Goal: Navigation & Orientation: Find specific page/section

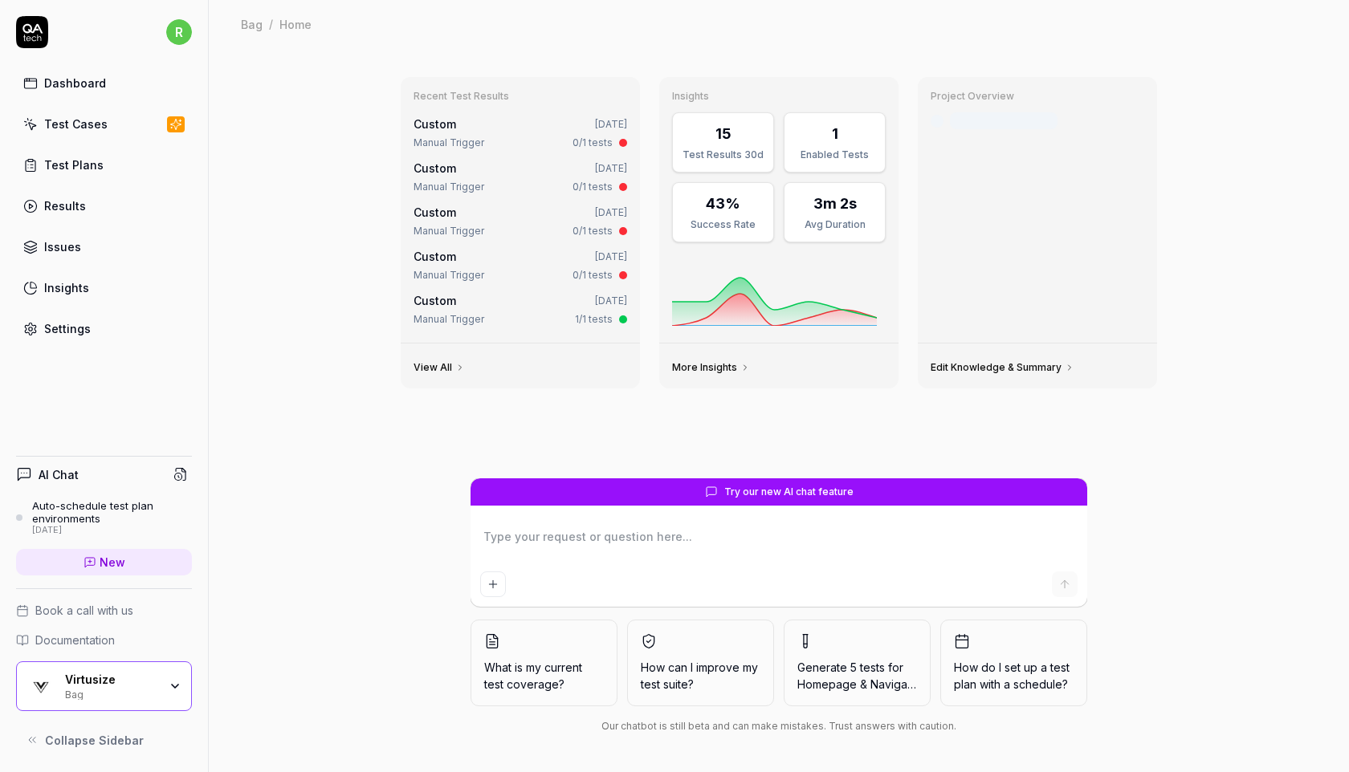
click at [91, 129] on div "Test Cases" at bounding box center [75, 124] width 63 height 17
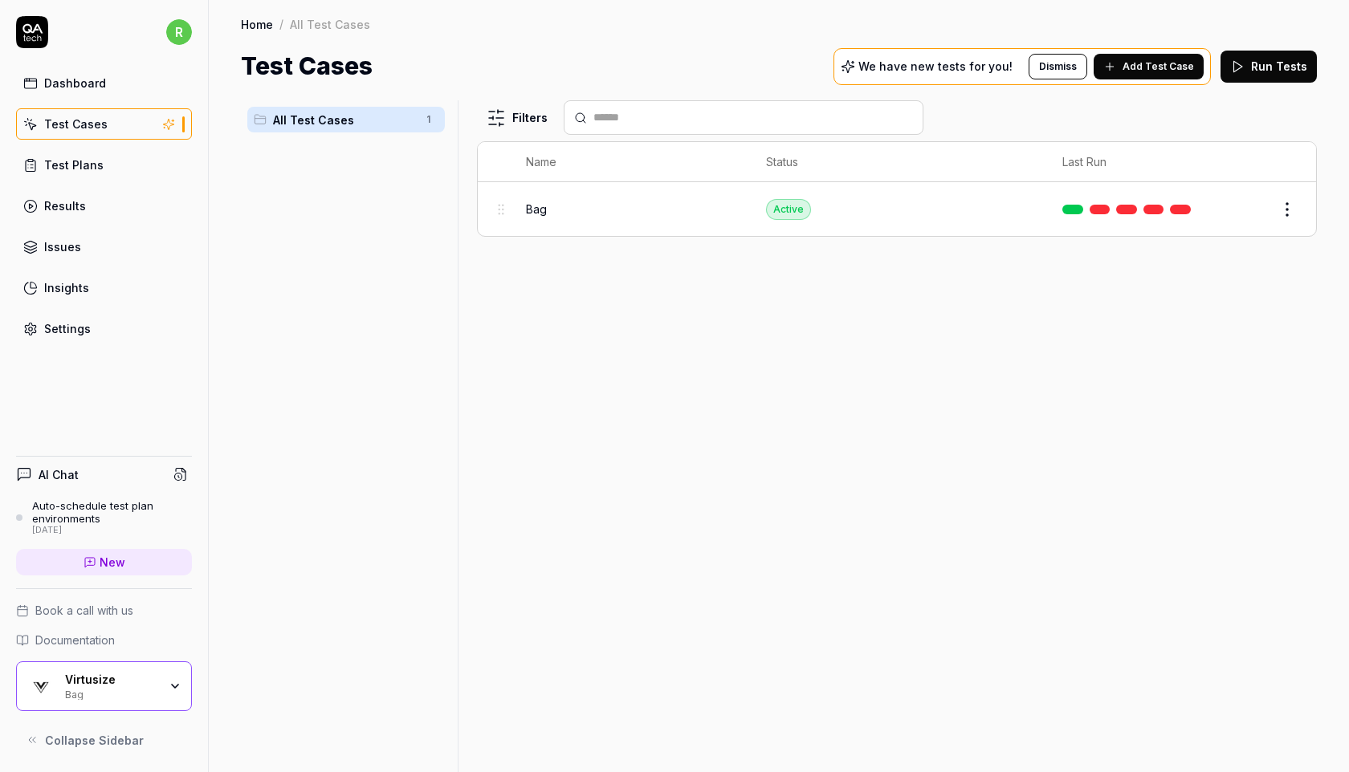
click at [102, 161] on link "Test Plans" at bounding box center [104, 164] width 176 height 31
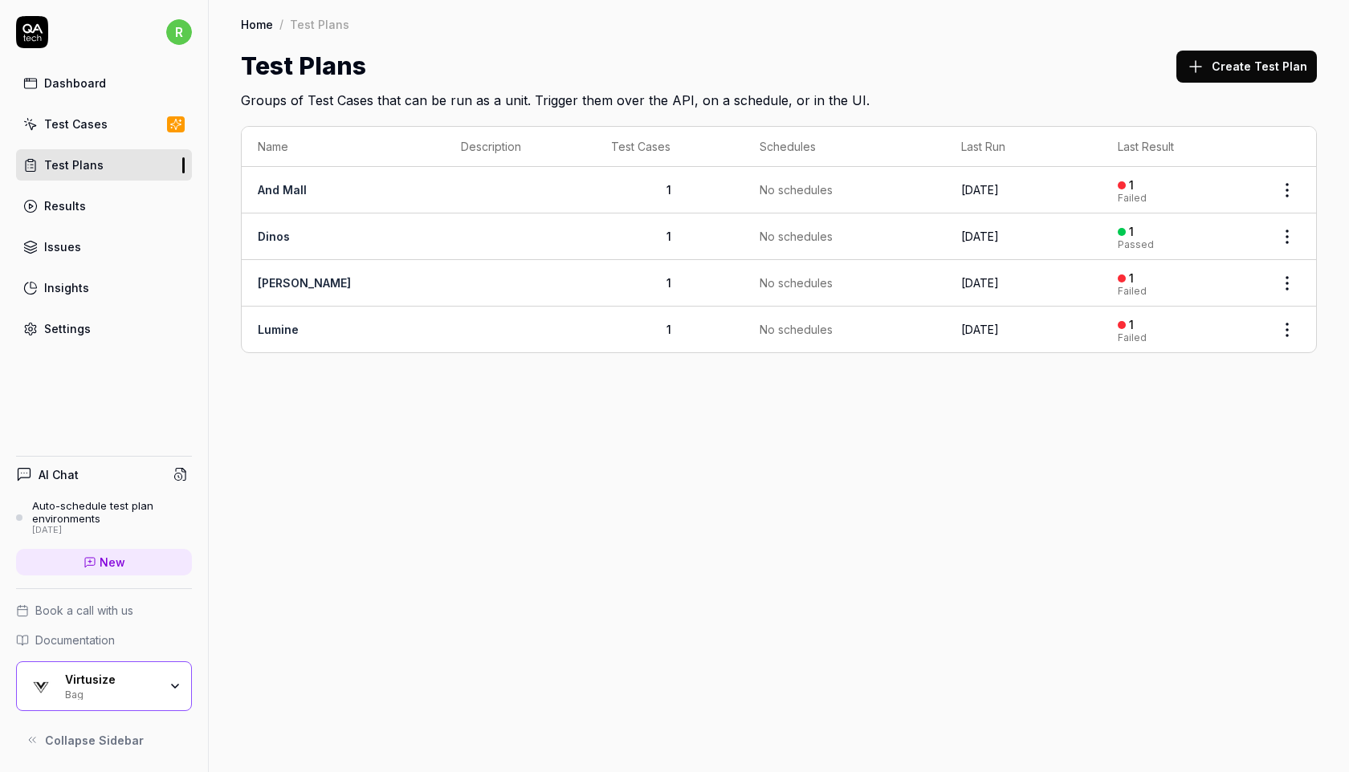
click at [87, 688] on div "Bag" at bounding box center [111, 693] width 93 height 13
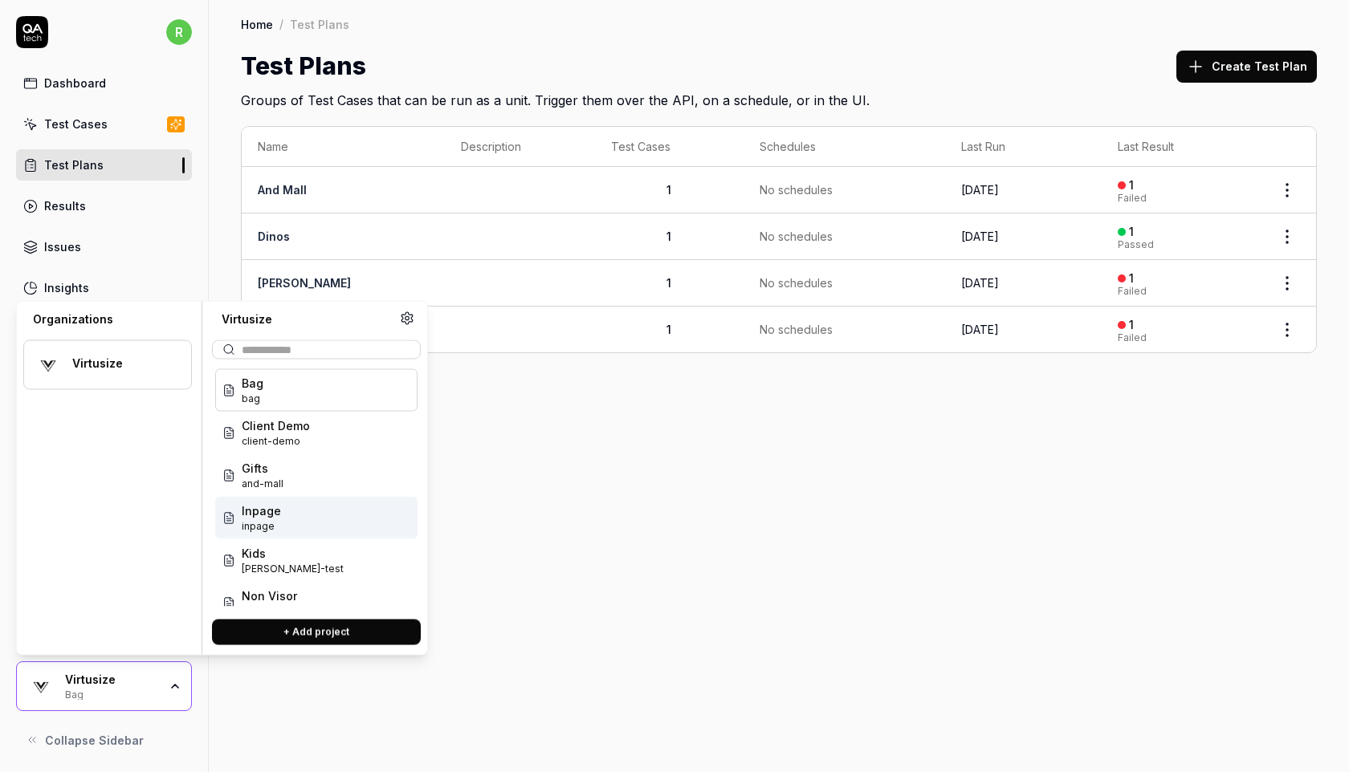
click at [274, 509] on span "Inpage" at bounding box center [261, 511] width 39 height 17
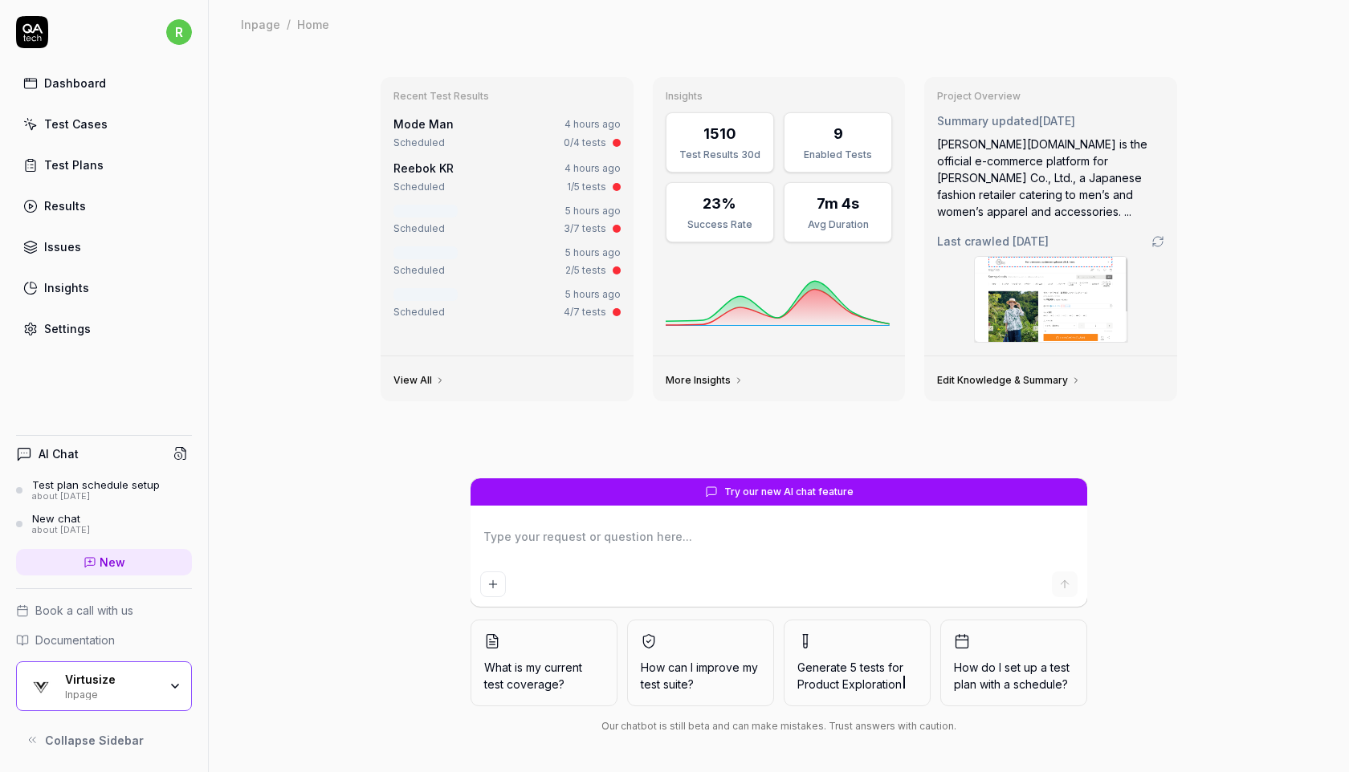
click at [60, 250] on div "Issues" at bounding box center [62, 246] width 37 height 17
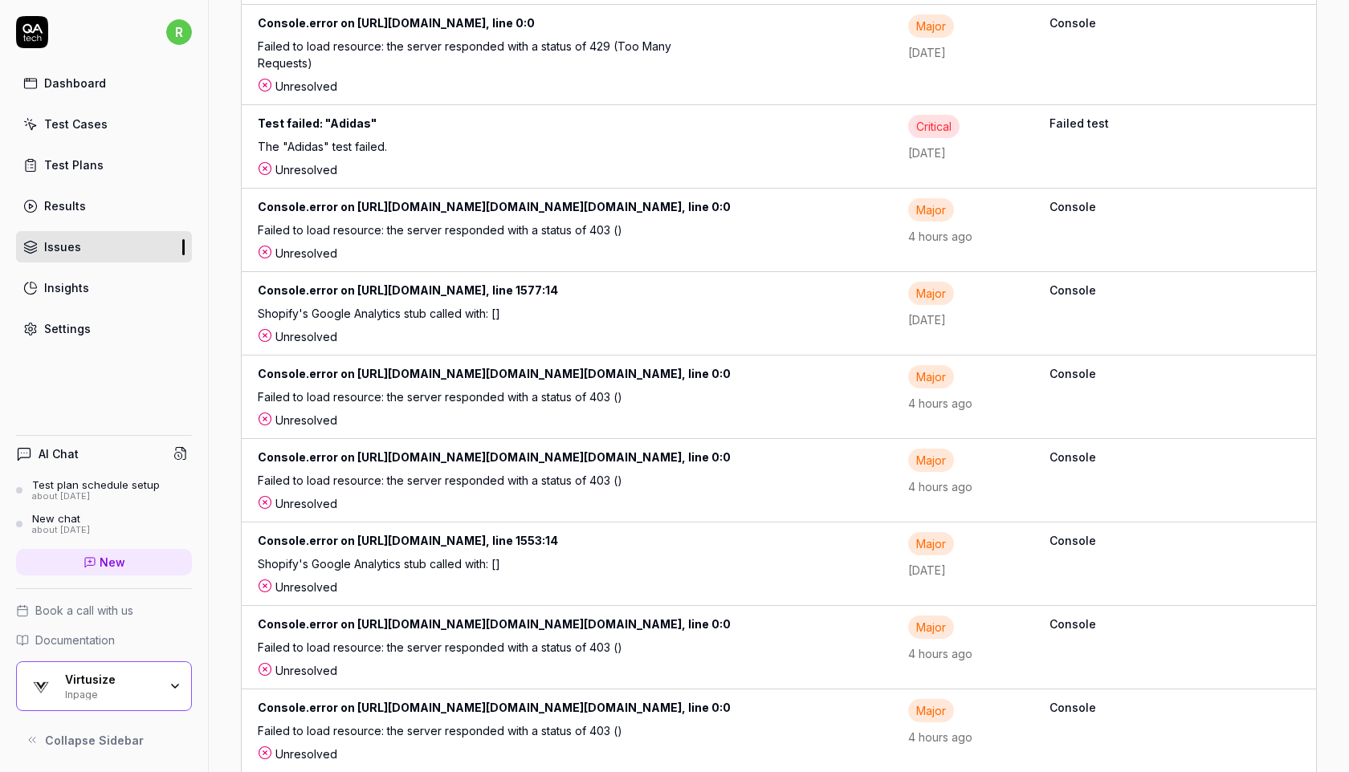
scroll to position [1246, 0]
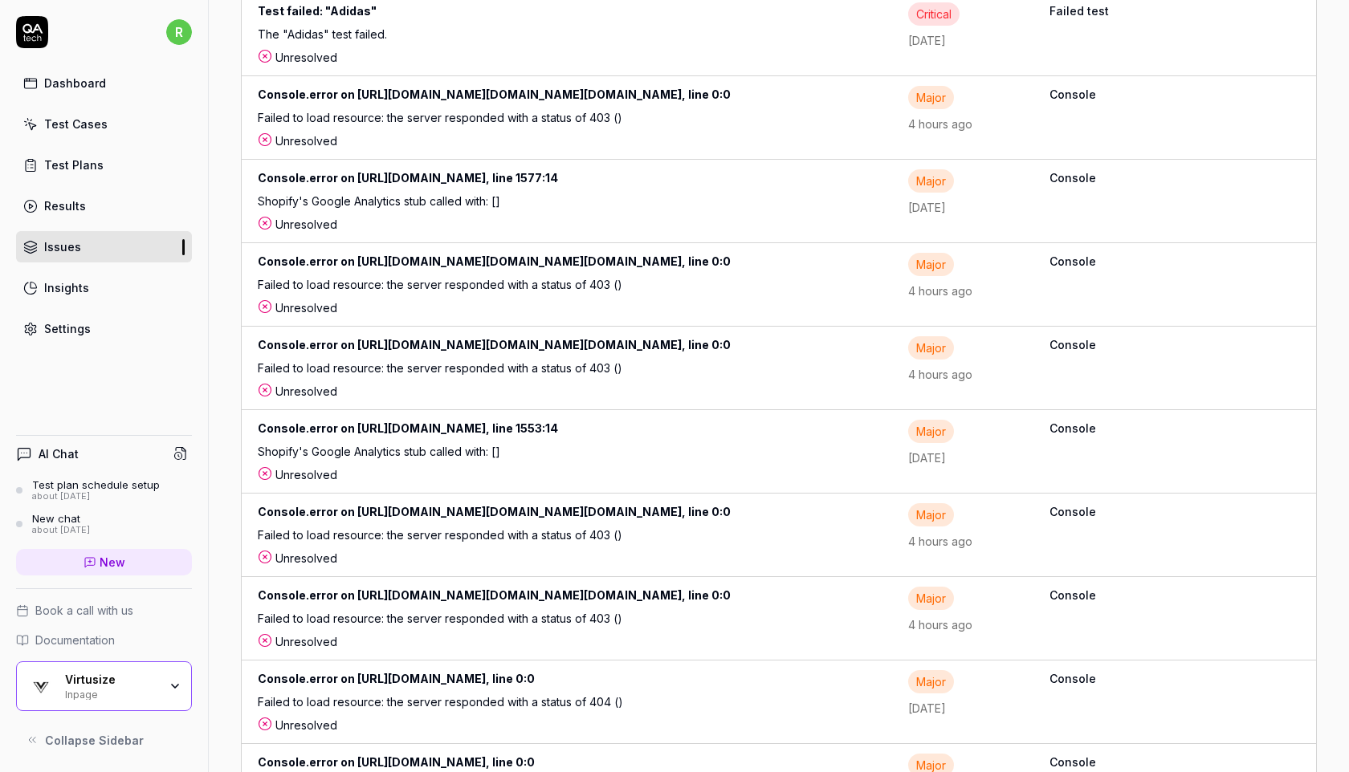
click at [89, 132] on div "Test Cases" at bounding box center [75, 124] width 63 height 17
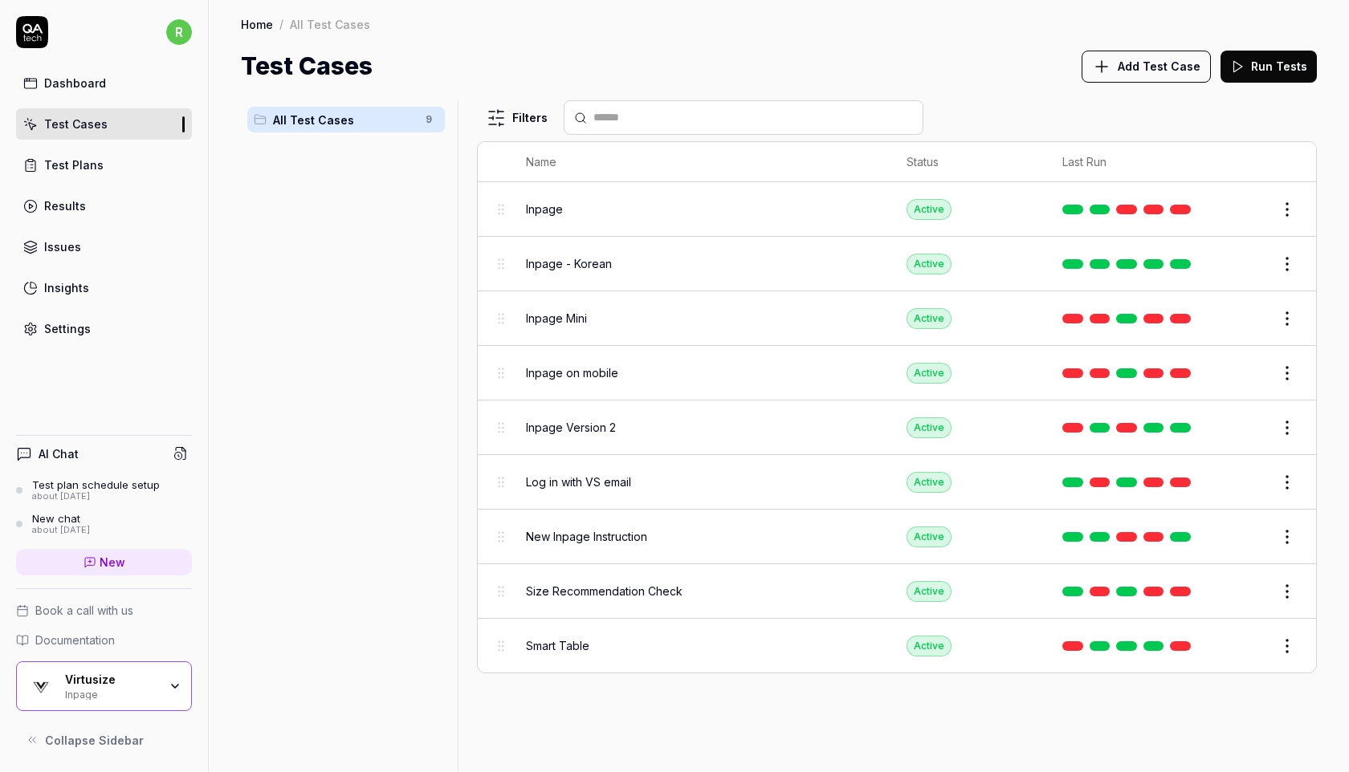
click at [76, 161] on div "Test Plans" at bounding box center [73, 165] width 59 height 17
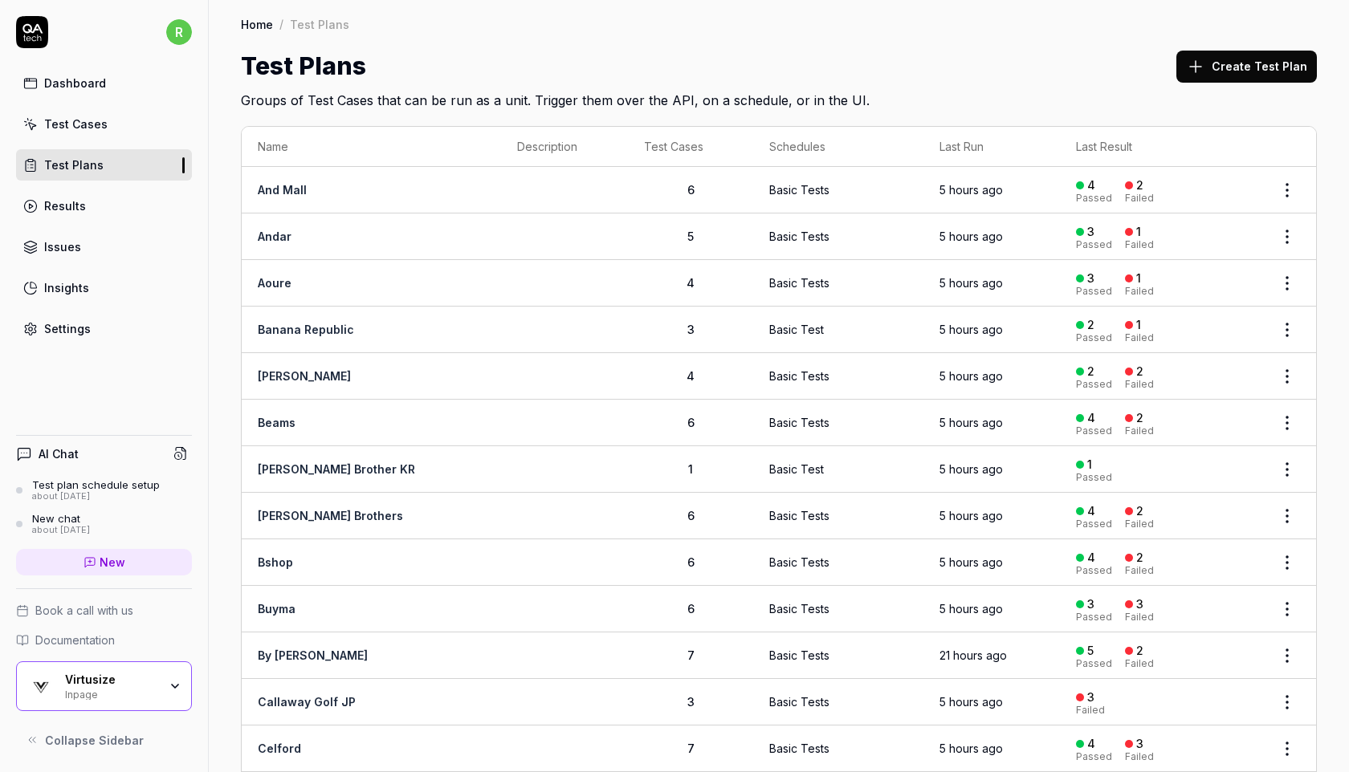
click at [111, 90] on link "Dashboard" at bounding box center [104, 82] width 176 height 31
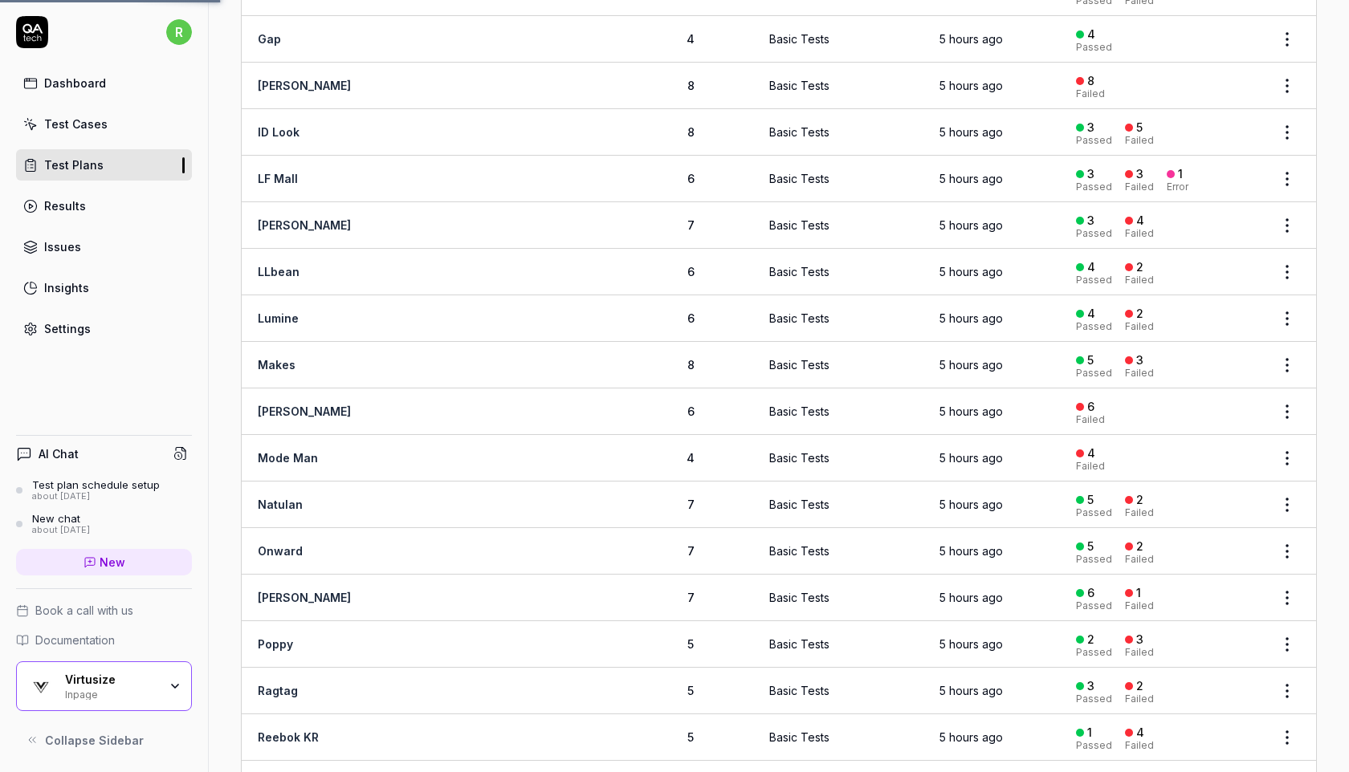
scroll to position [1681, 0]
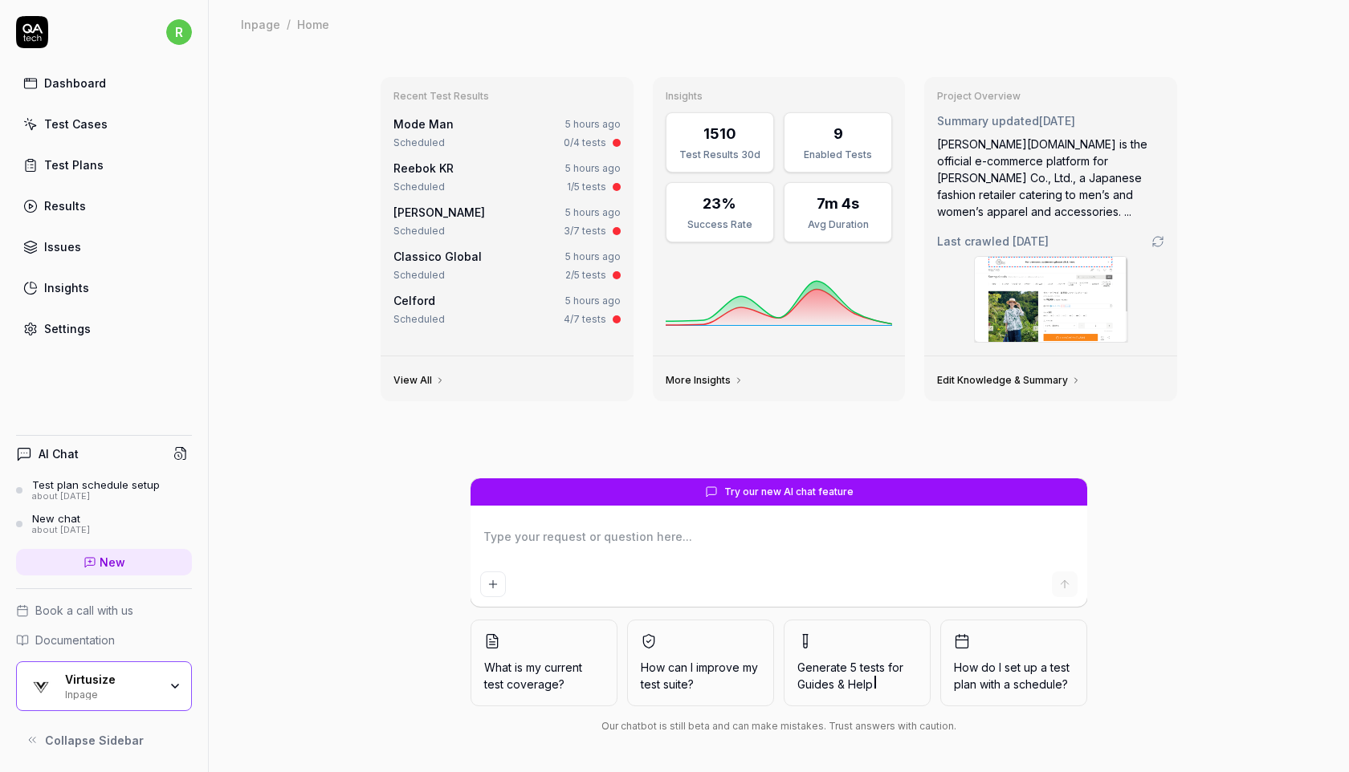
click at [145, 84] on link "Dashboard" at bounding box center [104, 82] width 176 height 31
type textarea "*"
click at [60, 295] on div "Insights" at bounding box center [66, 287] width 45 height 17
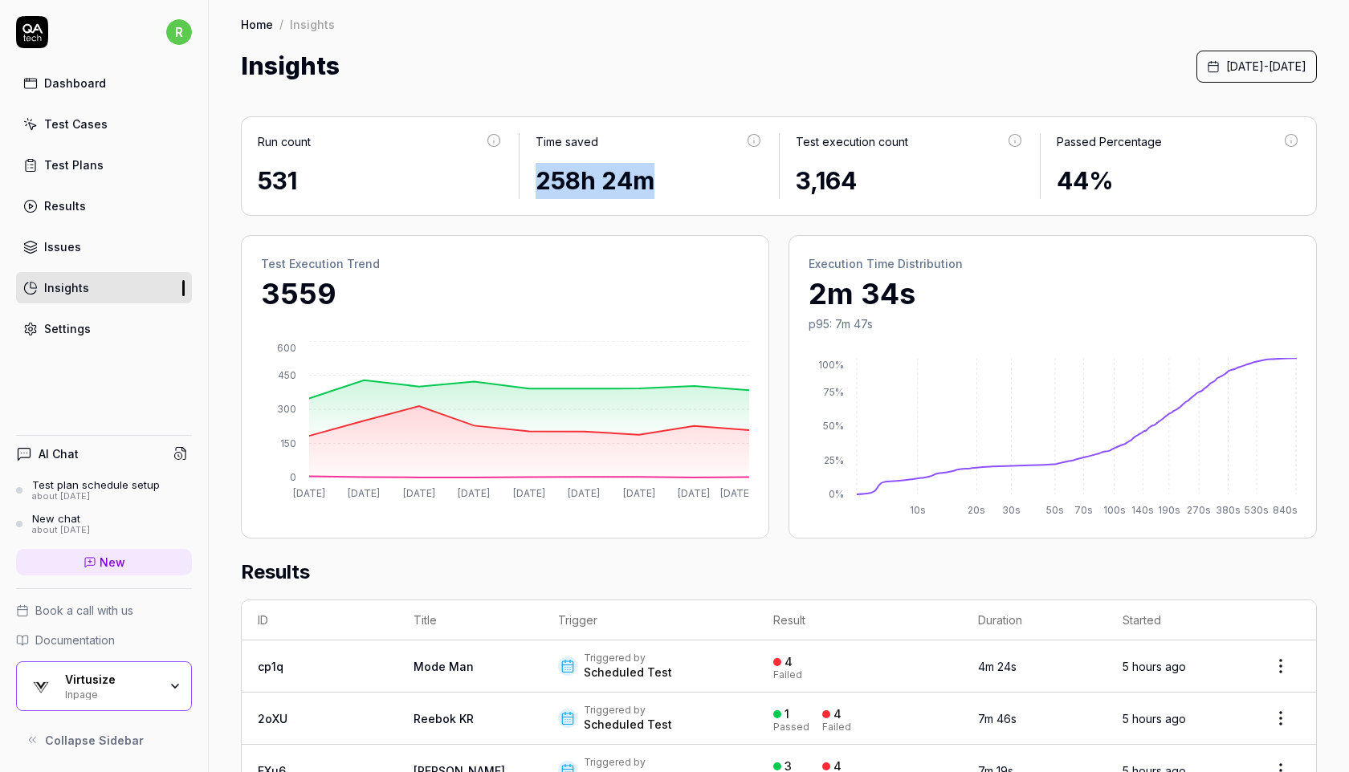
drag, startPoint x: 668, startPoint y: 188, endPoint x: 524, endPoint y: 173, distance: 144.5
click at [524, 173] on div "Time saved 258h 24m" at bounding box center [649, 166] width 260 height 66
copy div "258h 24m"
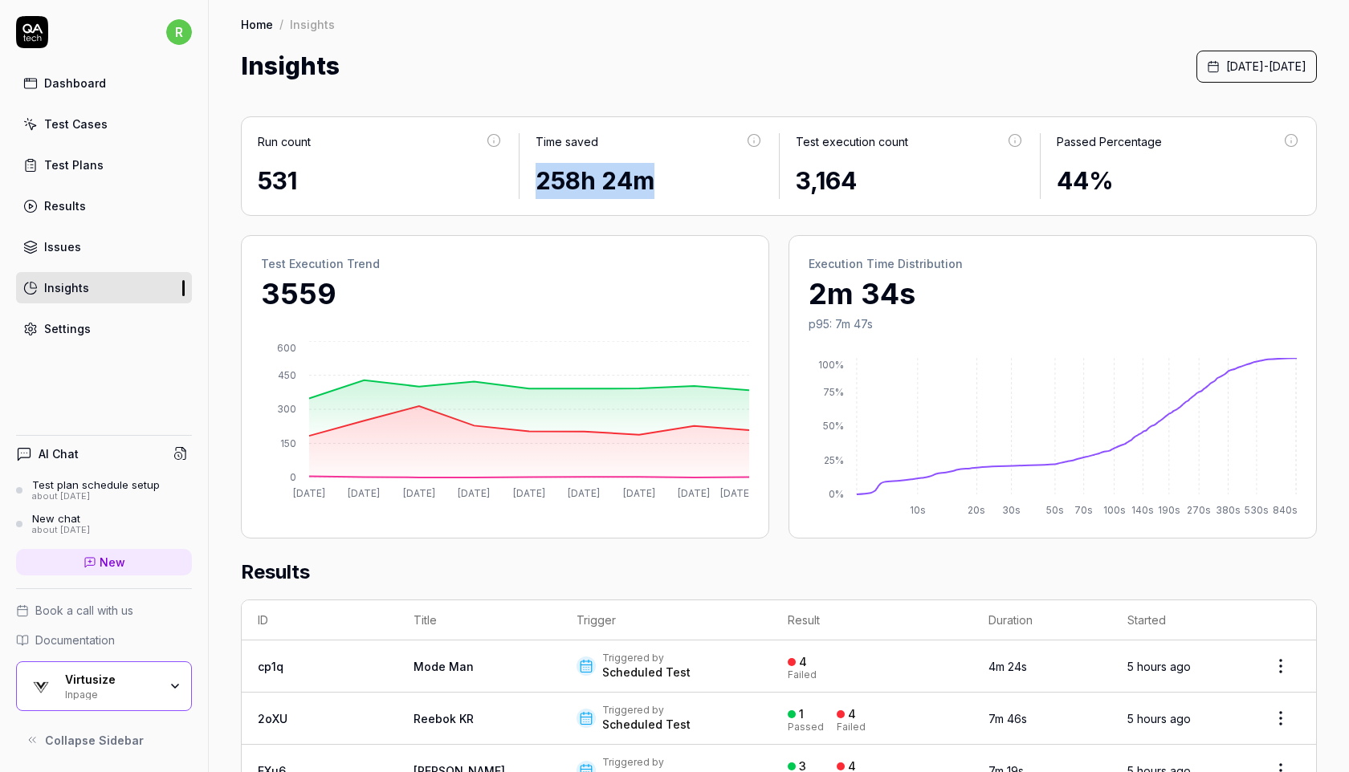
copy div "258h 24m"
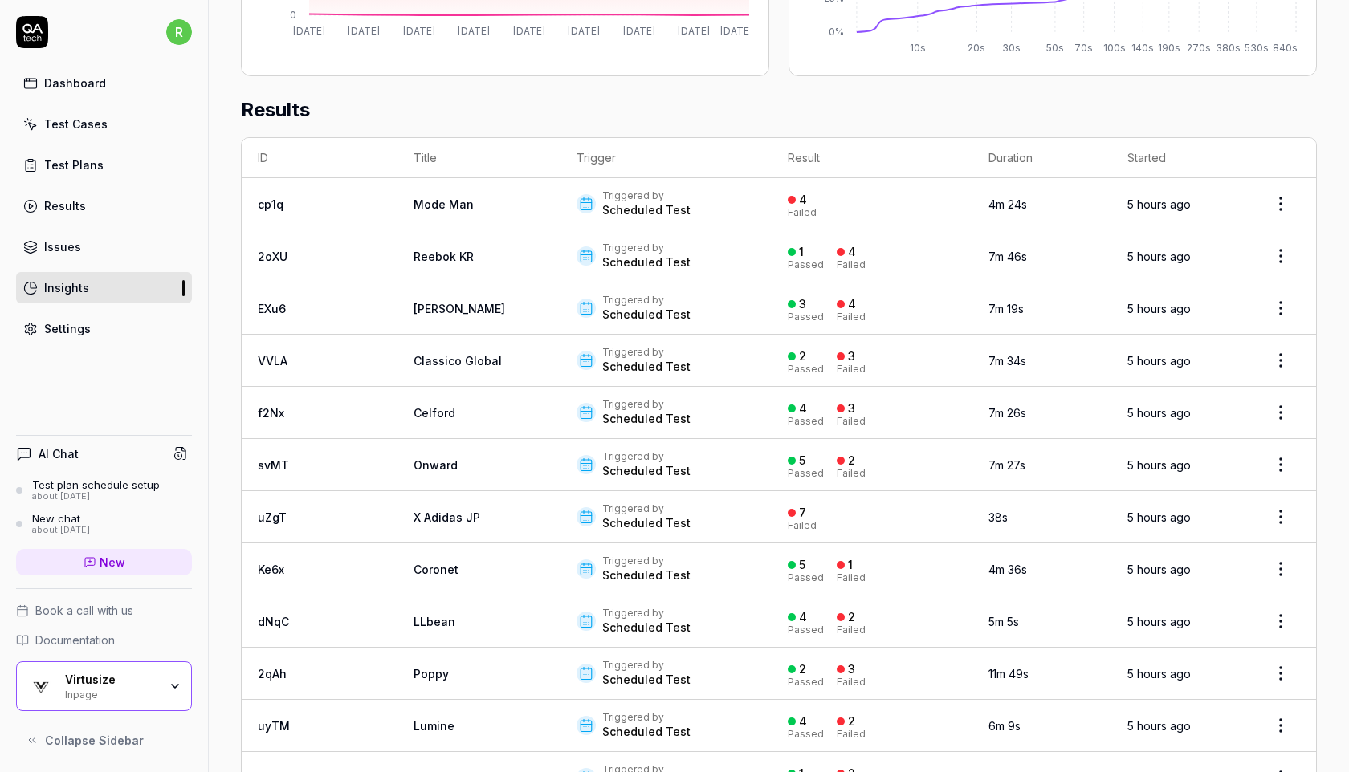
scroll to position [462, 0]
click at [128, 167] on link "Test Plans" at bounding box center [104, 164] width 176 height 31
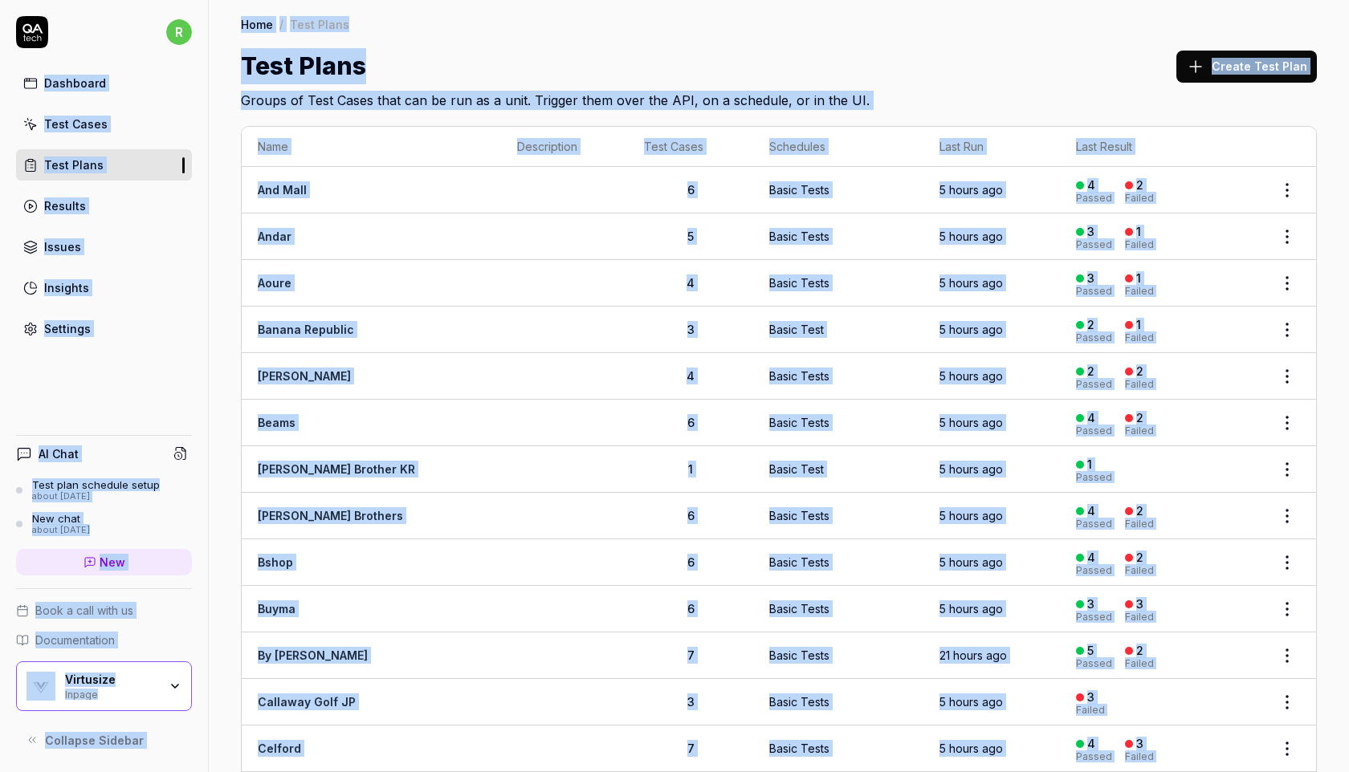
click at [883, 43] on div "Home / Test Plans Home / Test Plans Test Plans Create Test Plan Groups of Test …" at bounding box center [779, 55] width 1140 height 110
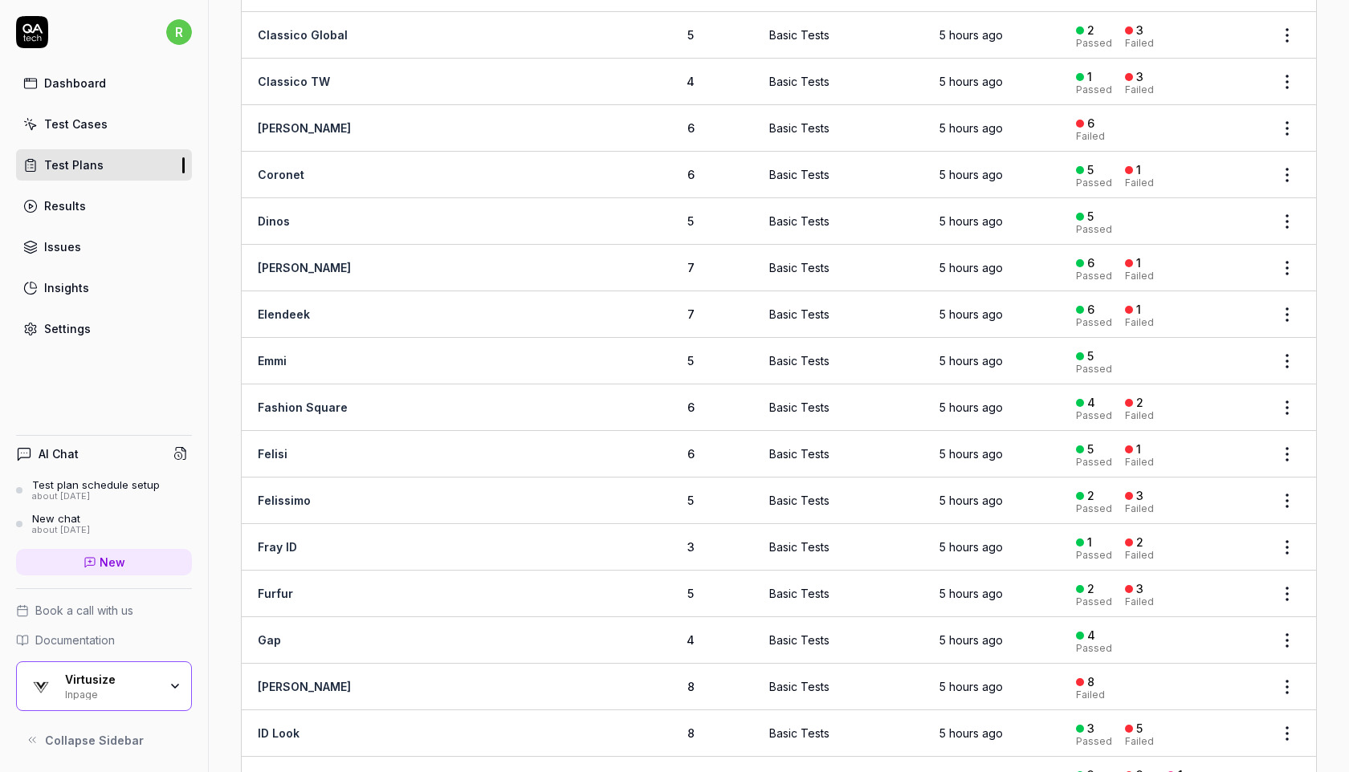
scroll to position [762, 0]
click at [365, 491] on td "Felissimo" at bounding box center [371, 499] width 259 height 47
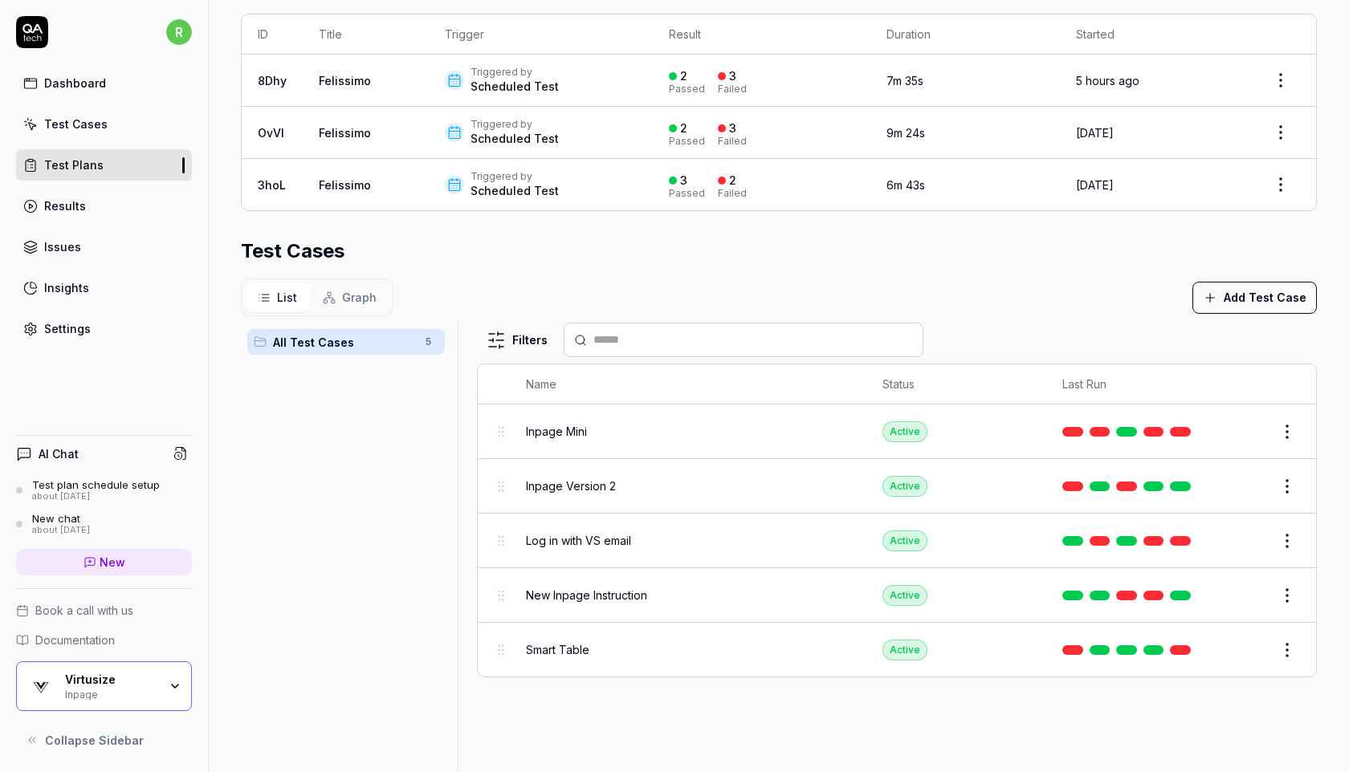
scroll to position [344, 0]
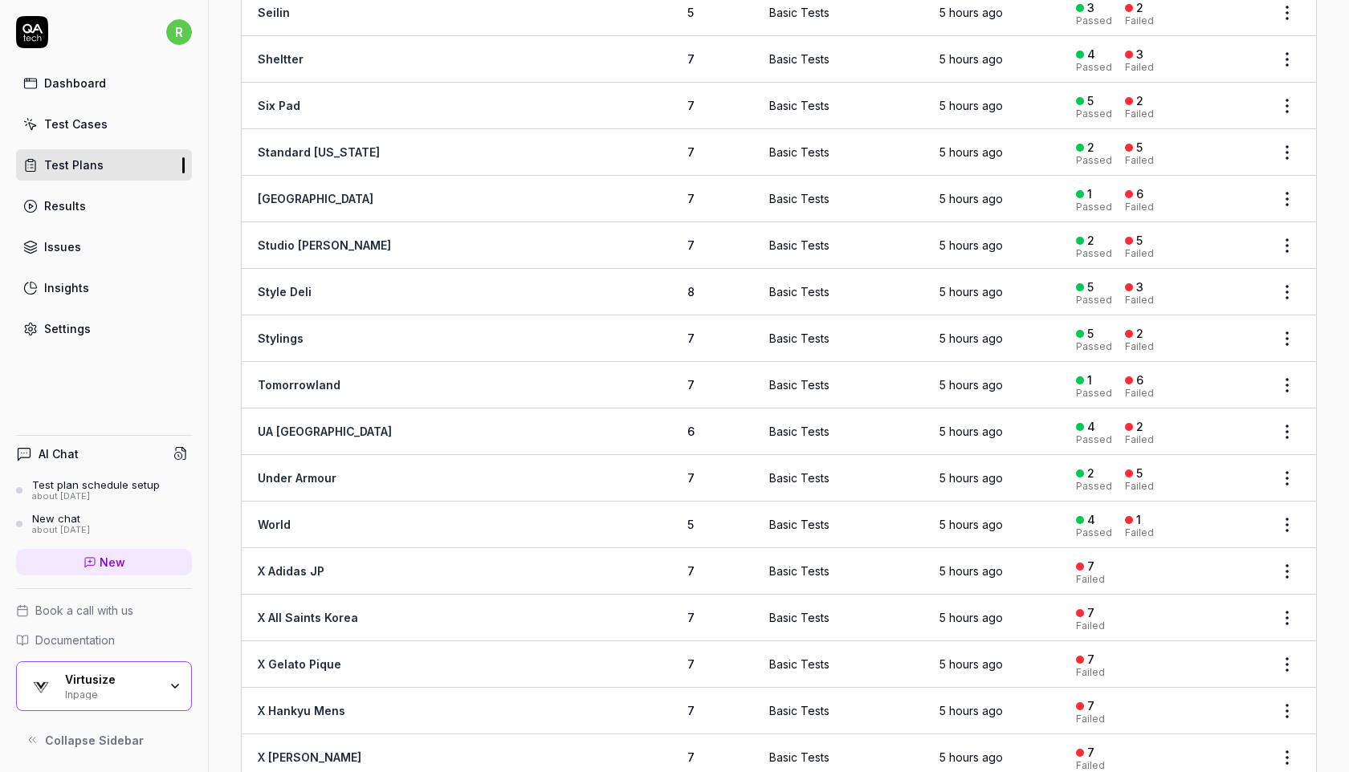
scroll to position [2658, 0]
